Goal: Task Accomplishment & Management: Complete application form

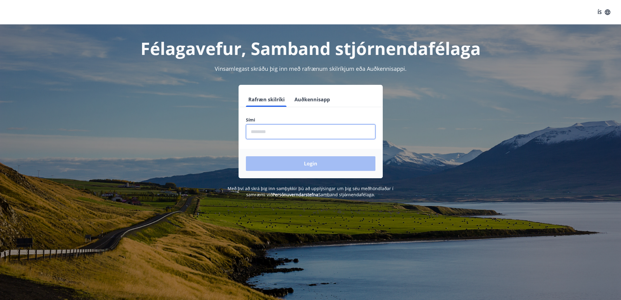
click at [345, 130] on input "phone" at bounding box center [311, 131] width 130 height 15
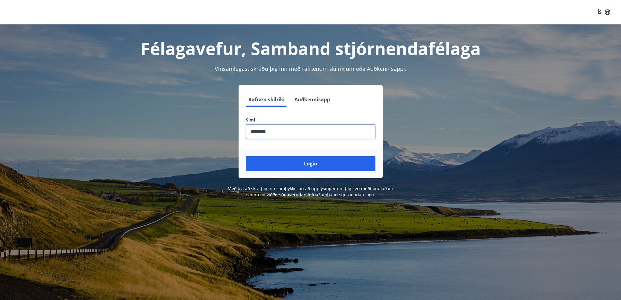
type input "********"
click at [246, 156] on button "Login" at bounding box center [311, 163] width 130 height 15
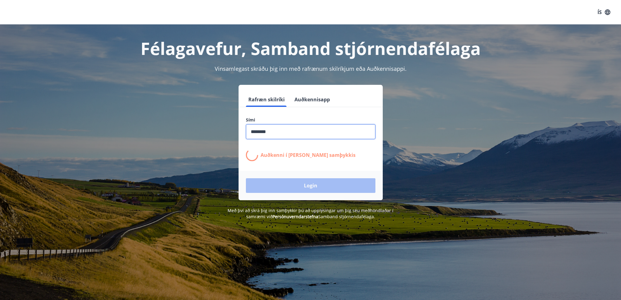
scroll to position [31, 0]
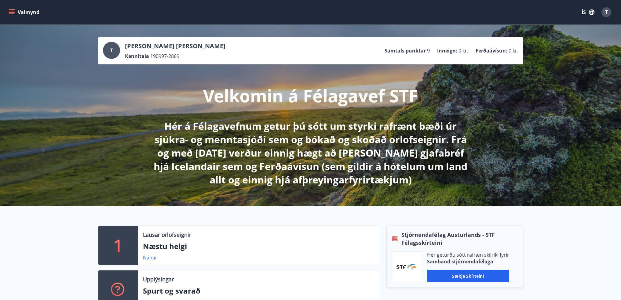
click at [10, 14] on icon "menu" at bounding box center [12, 12] width 6 height 6
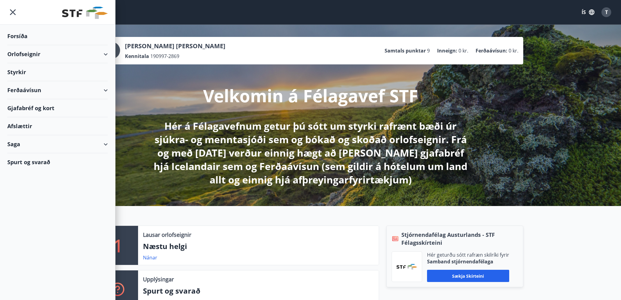
click at [22, 45] on div "Styrkir" at bounding box center [57, 36] width 101 height 18
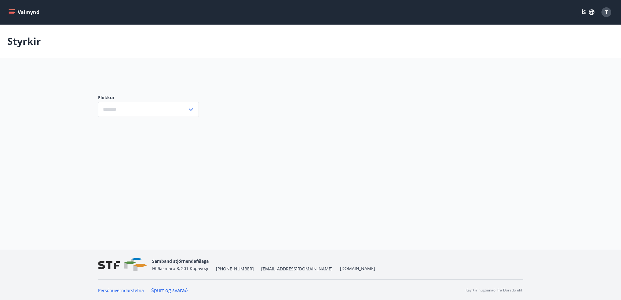
type input "***"
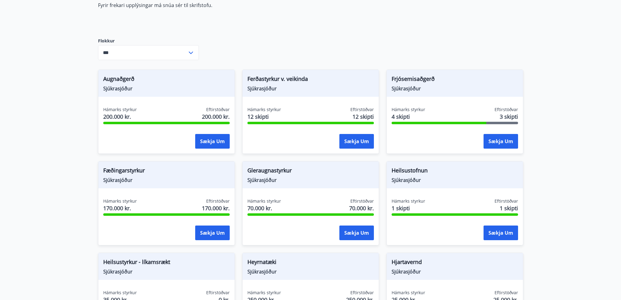
scroll to position [122, 0]
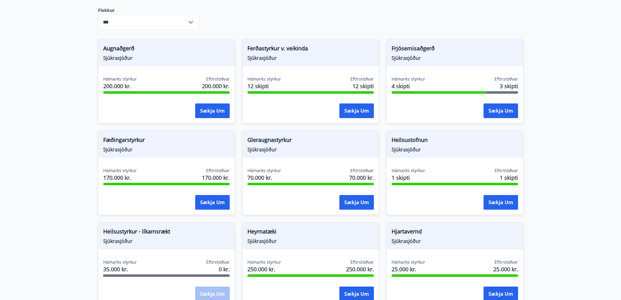
drag, startPoint x: 416, startPoint y: 139, endPoint x: 434, endPoint y: 162, distance: 29.4
click at [415, 139] on span "Heilsustofnun" at bounding box center [455, 141] width 127 height 10
click at [492, 202] on button "Sækja um" at bounding box center [501, 202] width 35 height 15
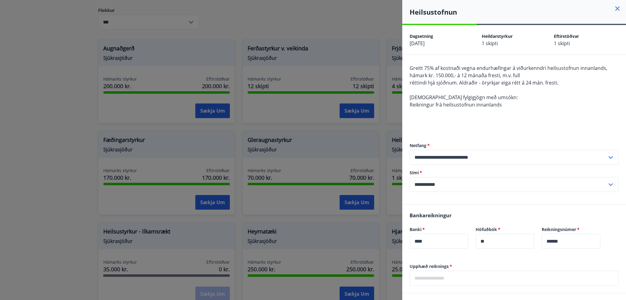
click at [378, 163] on div at bounding box center [313, 150] width 626 height 300
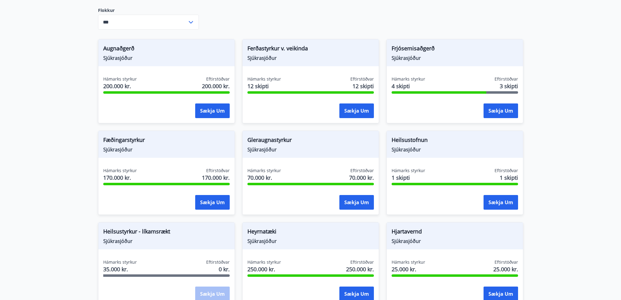
scroll to position [183, 0]
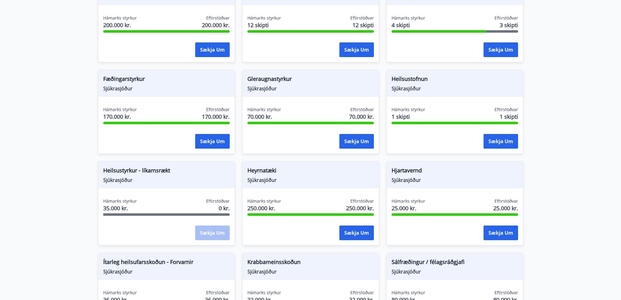
click at [216, 232] on div "Sækja um" at bounding box center [212, 233] width 35 height 15
click at [210, 236] on div "Sækja um" at bounding box center [212, 233] width 35 height 15
click at [152, 187] on div "Heilsustyrkur - líkamsrækt Sjúkrasjóður" at bounding box center [166, 175] width 136 height 27
click at [149, 178] on span "Sjúkrasjóður" at bounding box center [166, 180] width 127 height 7
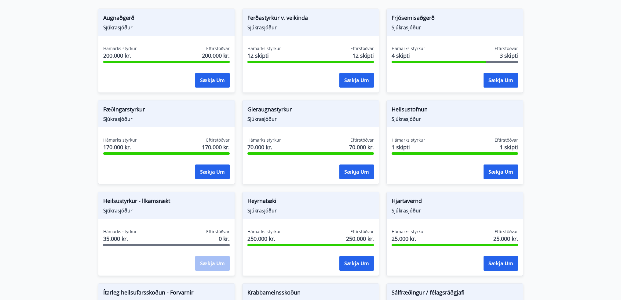
scroll to position [122, 0]
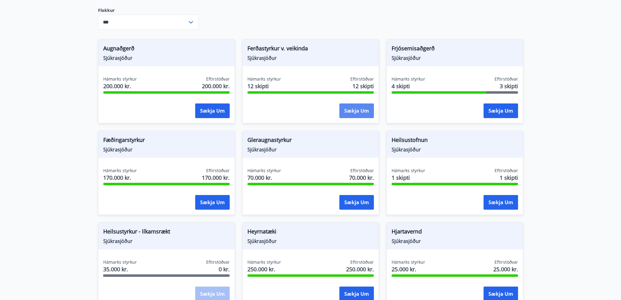
click at [356, 111] on button "Sækja um" at bounding box center [356, 111] width 35 height 15
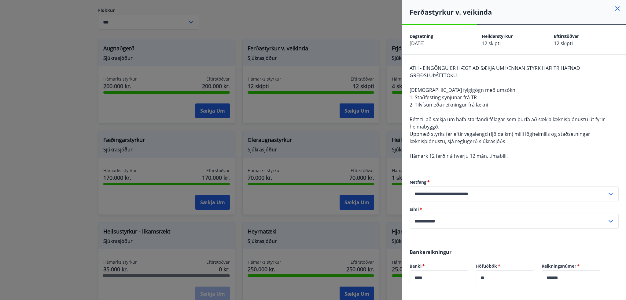
click at [332, 141] on div at bounding box center [313, 150] width 626 height 300
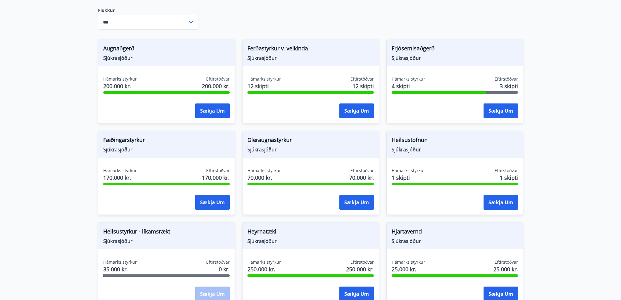
scroll to position [183, 0]
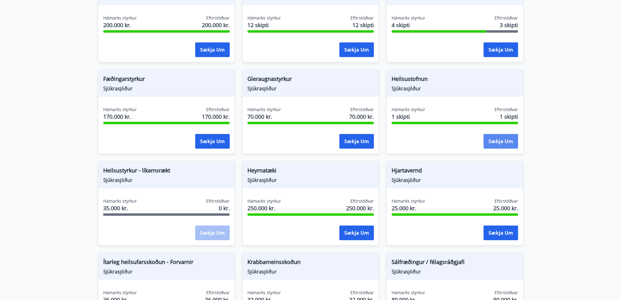
click at [494, 140] on button "Sækja um" at bounding box center [501, 141] width 35 height 15
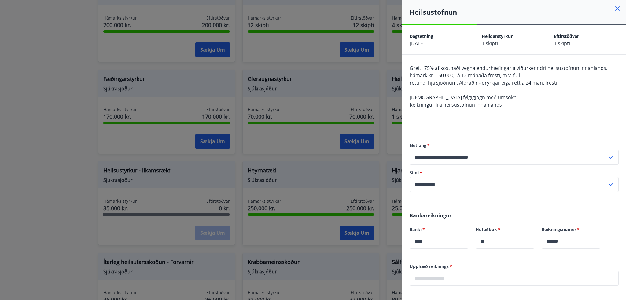
click at [348, 201] on div at bounding box center [313, 150] width 626 height 300
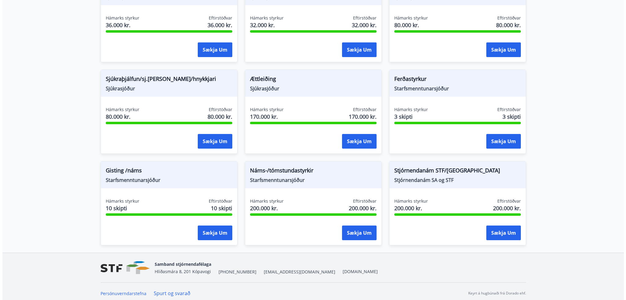
scroll to position [462, 0]
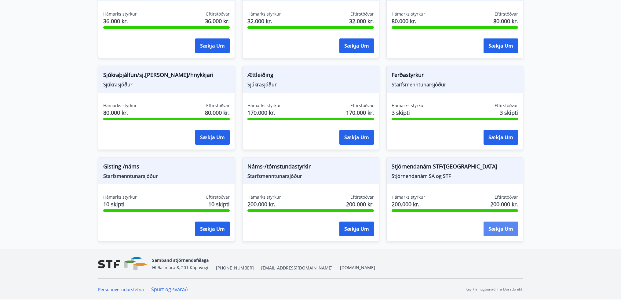
click at [501, 229] on button "Sækja um" at bounding box center [501, 229] width 35 height 15
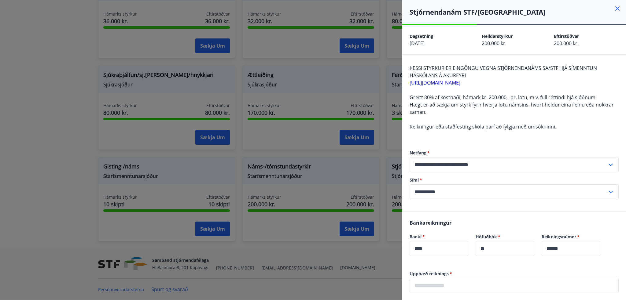
click at [392, 226] on div at bounding box center [313, 150] width 626 height 300
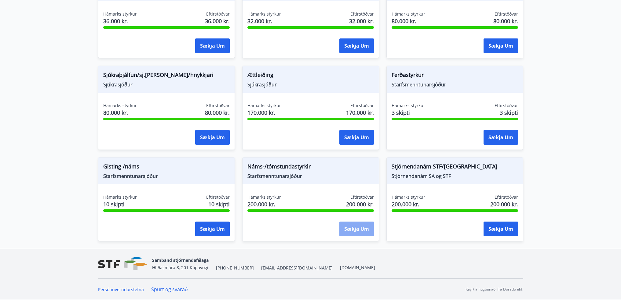
click at [357, 226] on button "Sækja um" at bounding box center [356, 229] width 35 height 15
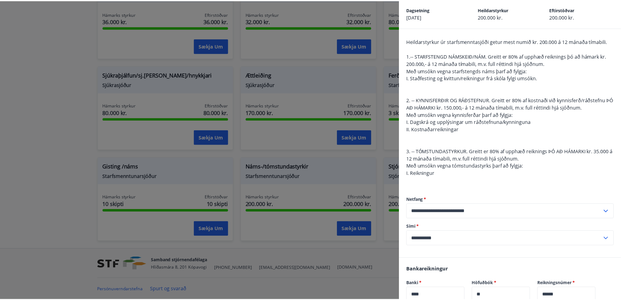
scroll to position [0, 0]
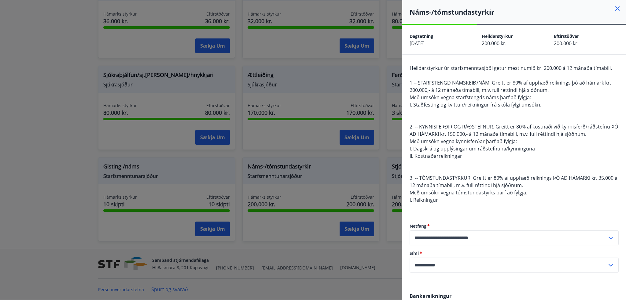
drag, startPoint x: 335, startPoint y: 166, endPoint x: 338, endPoint y: 172, distance: 6.7
click at [336, 172] on div at bounding box center [313, 150] width 626 height 300
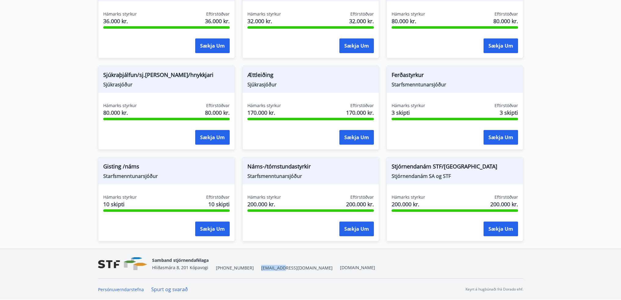
drag, startPoint x: 250, startPoint y: 269, endPoint x: 271, endPoint y: 269, distance: 20.5
click at [271, 269] on div "Samband stjórnendafélaga Hlíðasmára 8, 201 Kópavogi +354 553-5040 stf@stf.is ww…" at bounding box center [263, 264] width 223 height 15
copy span "[EMAIL_ADDRESS][DOMAIN_NAME]"
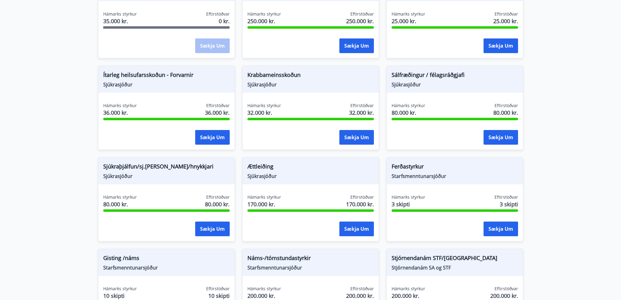
scroll to position [432, 0]
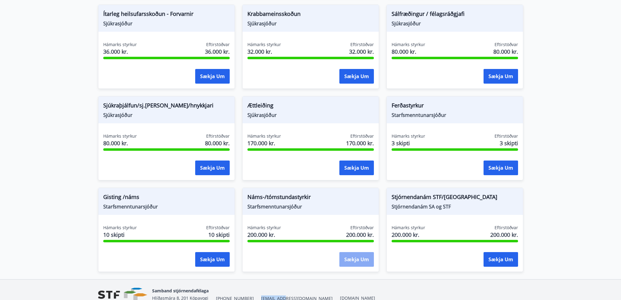
click at [360, 259] on button "Sækja um" at bounding box center [356, 259] width 35 height 15
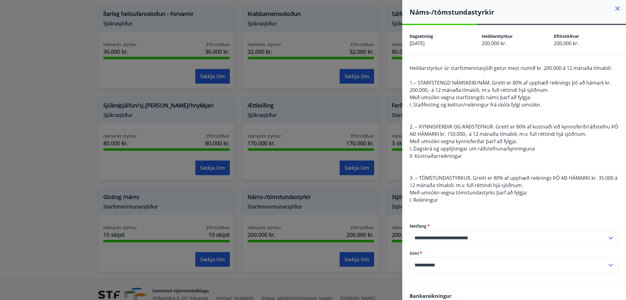
click at [327, 197] on div at bounding box center [313, 150] width 626 height 300
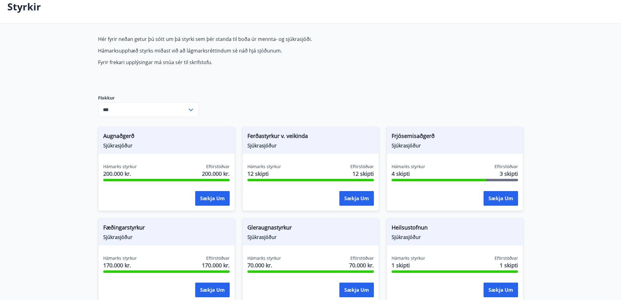
scroll to position [0, 0]
